Goal: Navigation & Orientation: Find specific page/section

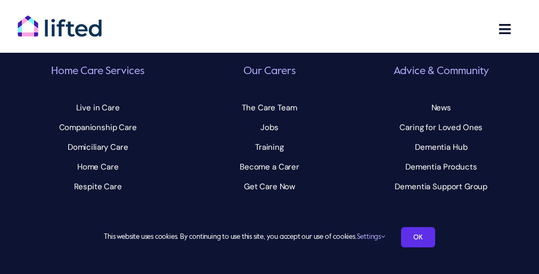
click at [269, 137] on div "Lifted The Space Aldgate, [STREET_ADDRESS][PERSON_NAME] Home Care Services Togg…" at bounding box center [269, 38] width 539 height 360
click at [418, 237] on link "OK" at bounding box center [418, 237] width 34 height 20
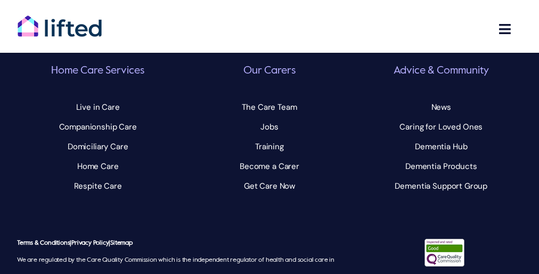
scroll to position [46, 0]
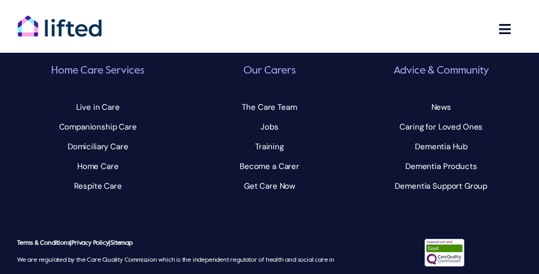
click at [269, 137] on div "Lifted The Space Aldgate, [STREET_ADDRESS][PERSON_NAME] Home Care Services Togg…" at bounding box center [269, 37] width 539 height 360
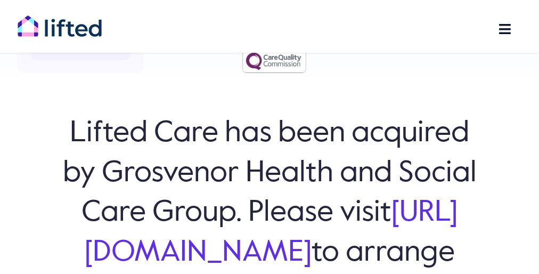
scroll to position [4540, 0]
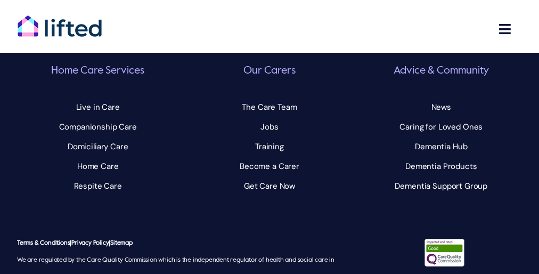
click at [269, 137] on div "Lifted The Space Aldgate, [STREET_ADDRESS][PERSON_NAME] Home Care Services Togg…" at bounding box center [269, 37] width 539 height 360
